Goal: Information Seeking & Learning: Learn about a topic

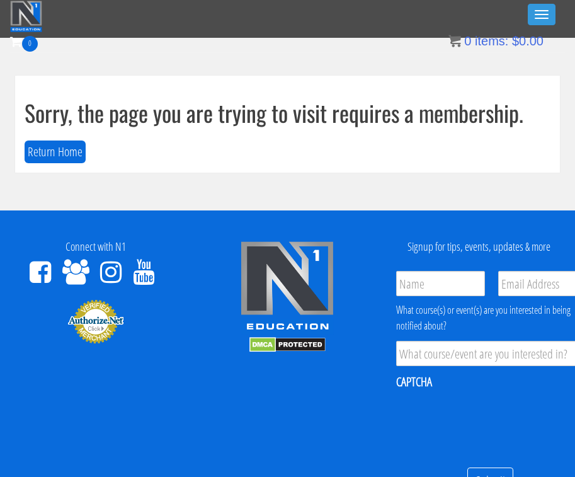
click at [63, 162] on button "Return Home" at bounding box center [55, 151] width 61 height 23
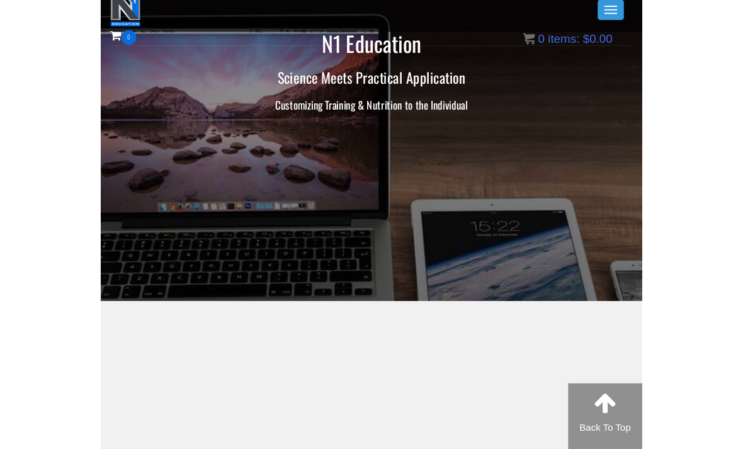
scroll to position [111, 0]
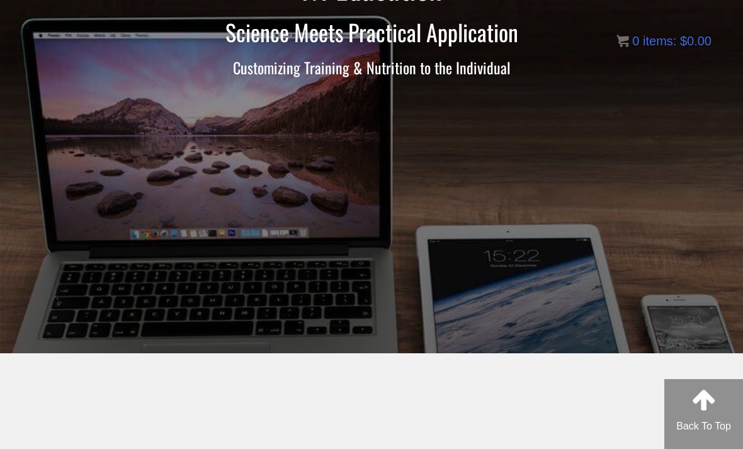
click at [541, 417] on link at bounding box center [703, 400] width 23 height 38
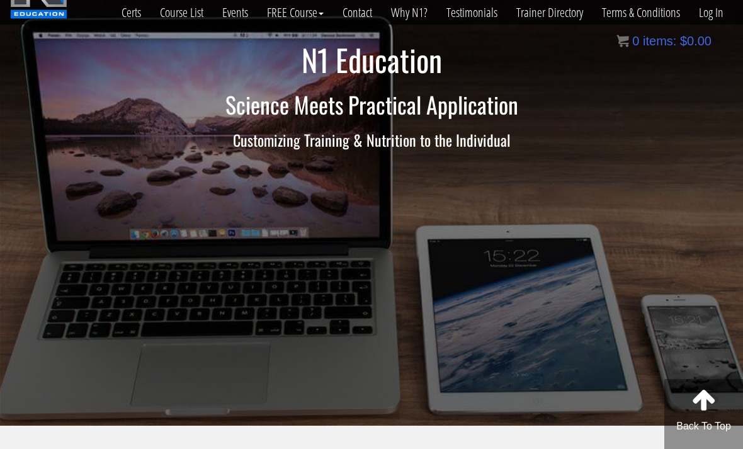
scroll to position [0, 0]
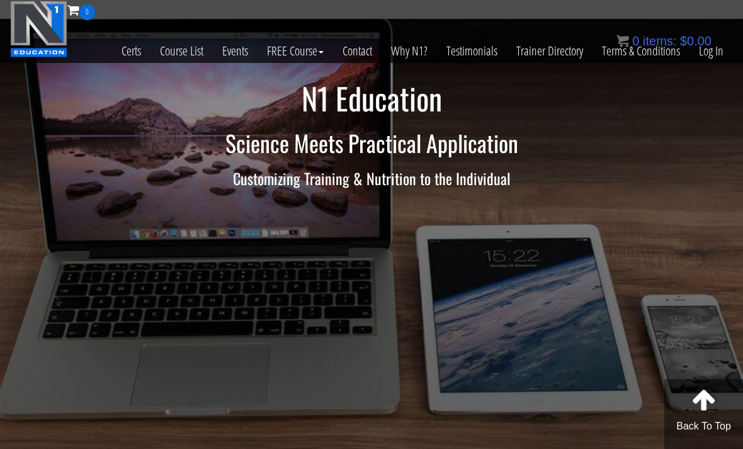
click at [178, 55] on link "Course List" at bounding box center [181, 51] width 62 height 62
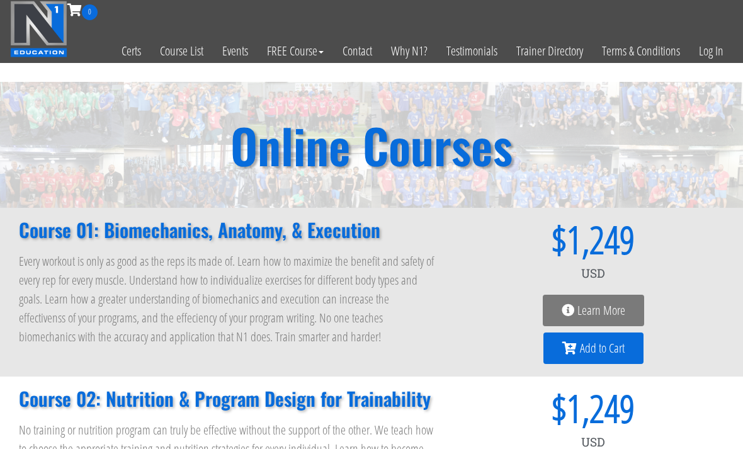
click at [712, 54] on link "Log In" at bounding box center [710, 51] width 43 height 62
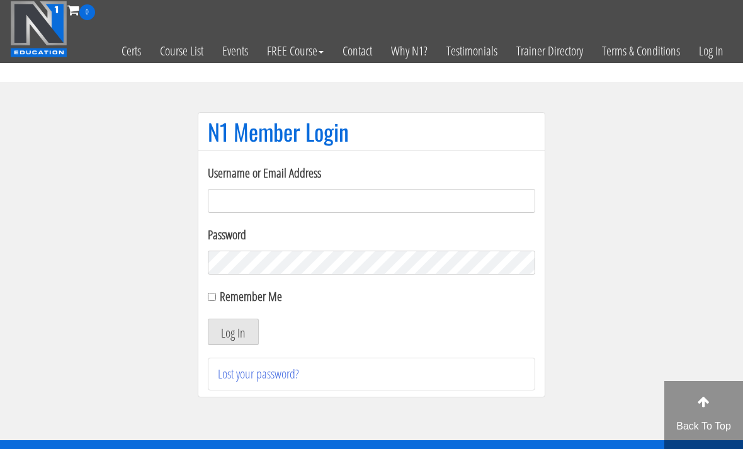
scroll to position [88, 0]
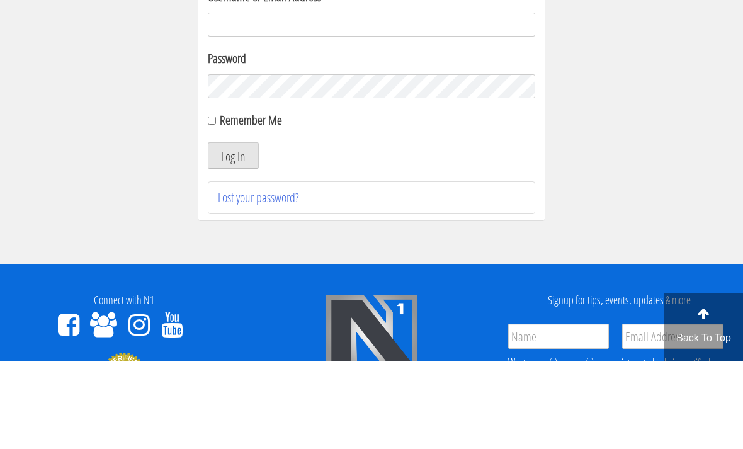
type input "[EMAIL_ADDRESS][DOMAIN_NAME]"
click at [233, 244] on button "Log In" at bounding box center [233, 243] width 51 height 26
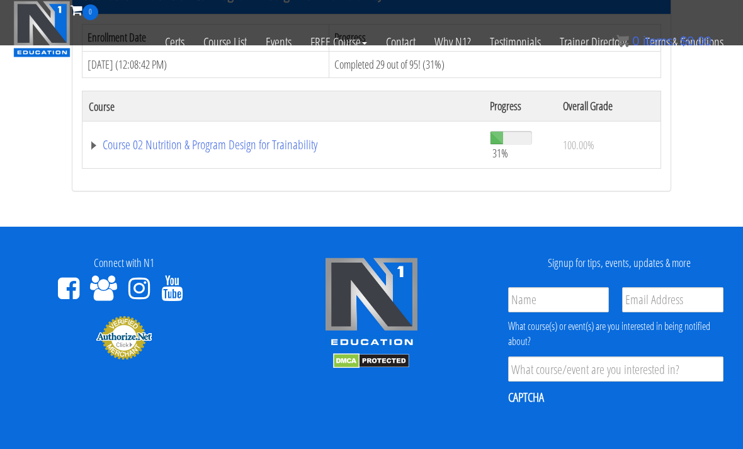
scroll to position [222, 0]
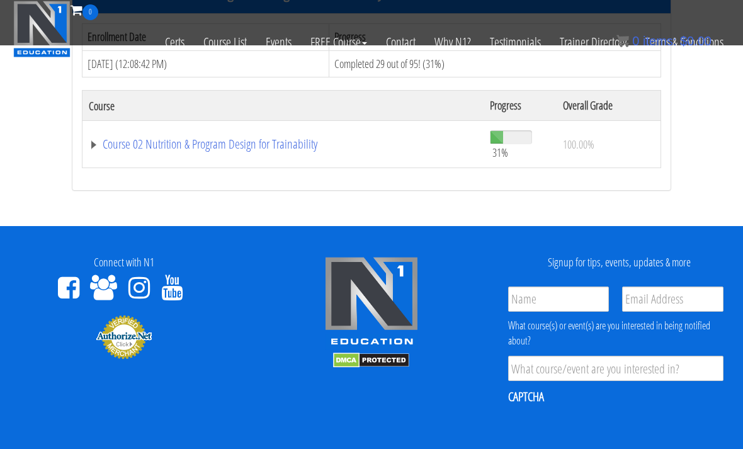
click at [118, 147] on link "Course 02 Nutrition & Program Design for Trainability" at bounding box center [283, 144] width 388 height 13
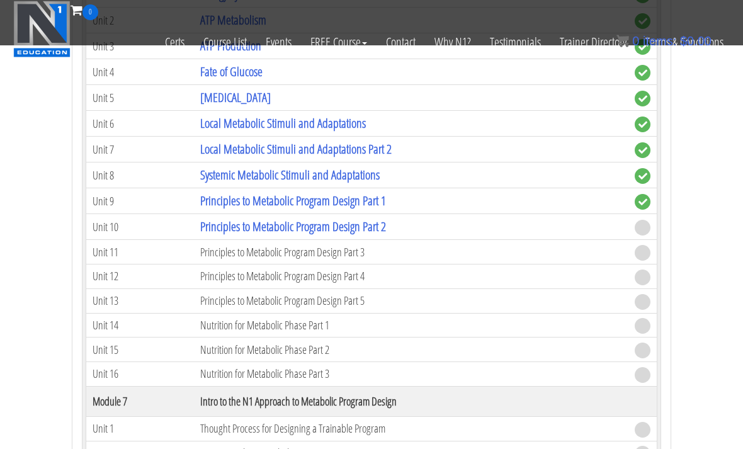
scroll to position [1184, 0]
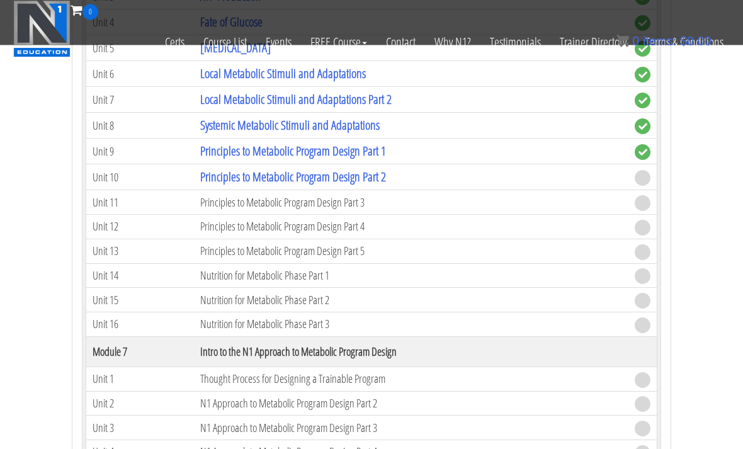
click at [214, 172] on link "Principles to Metabolic Program Design Part 2" at bounding box center [293, 177] width 186 height 17
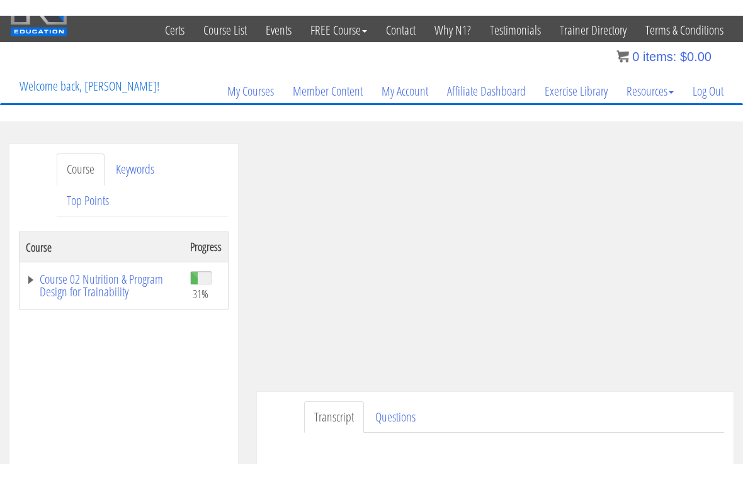
scroll to position [15, 0]
